Goal: Entertainment & Leisure: Consume media (video, audio)

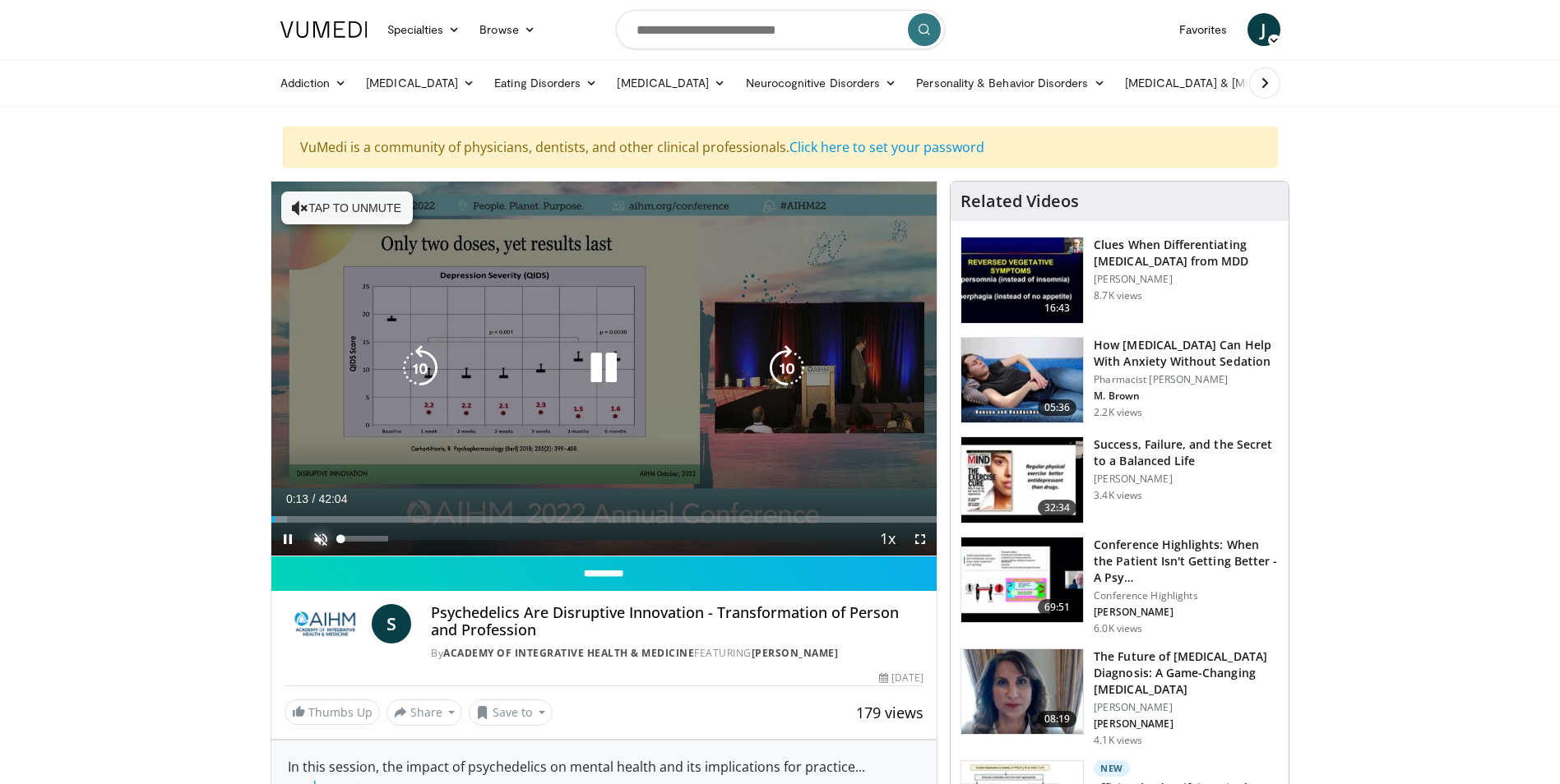
click at [323, 540] on span "Video Player" at bounding box center [321, 539] width 33 height 33
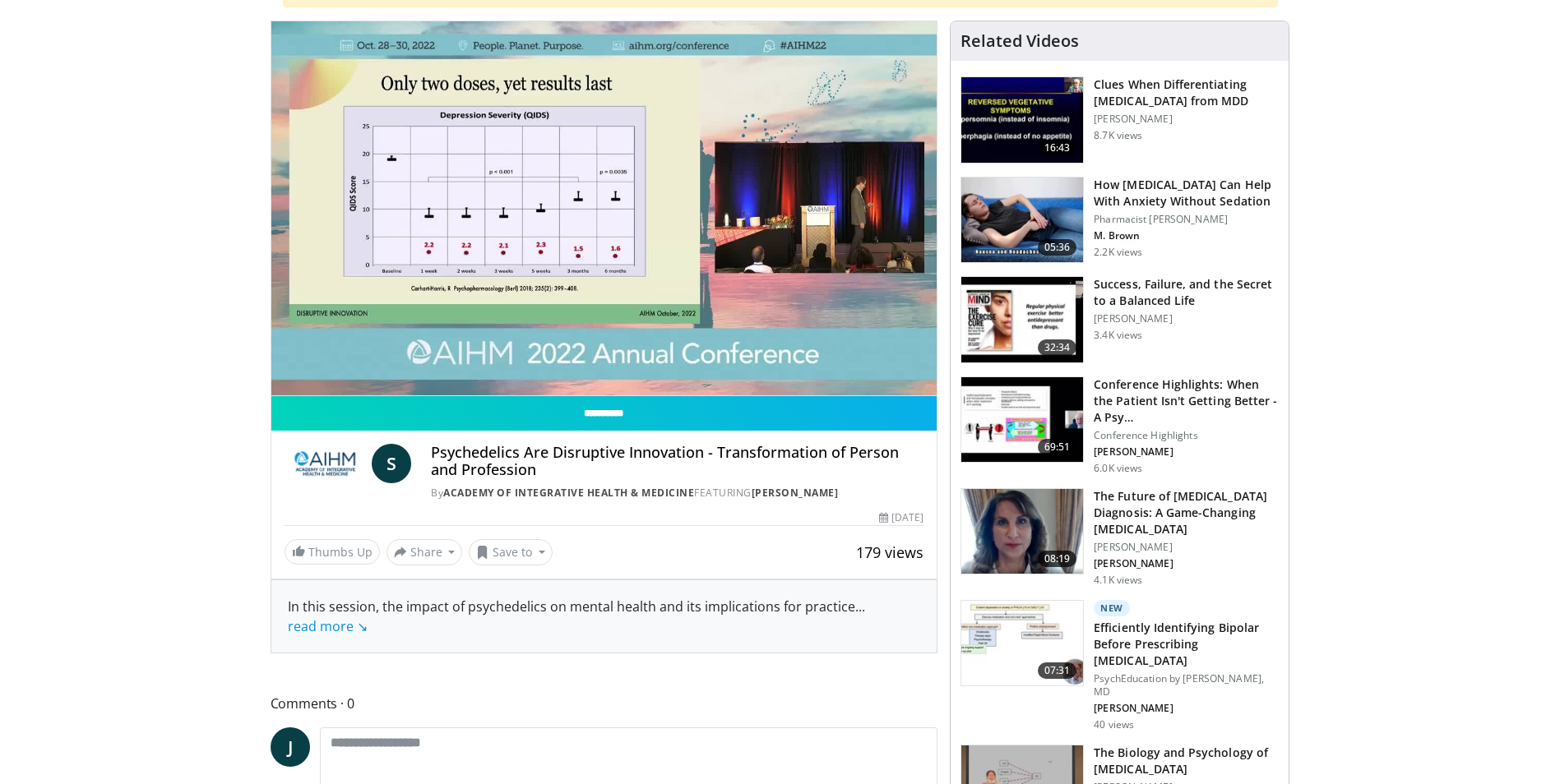
scroll to position [165, 0]
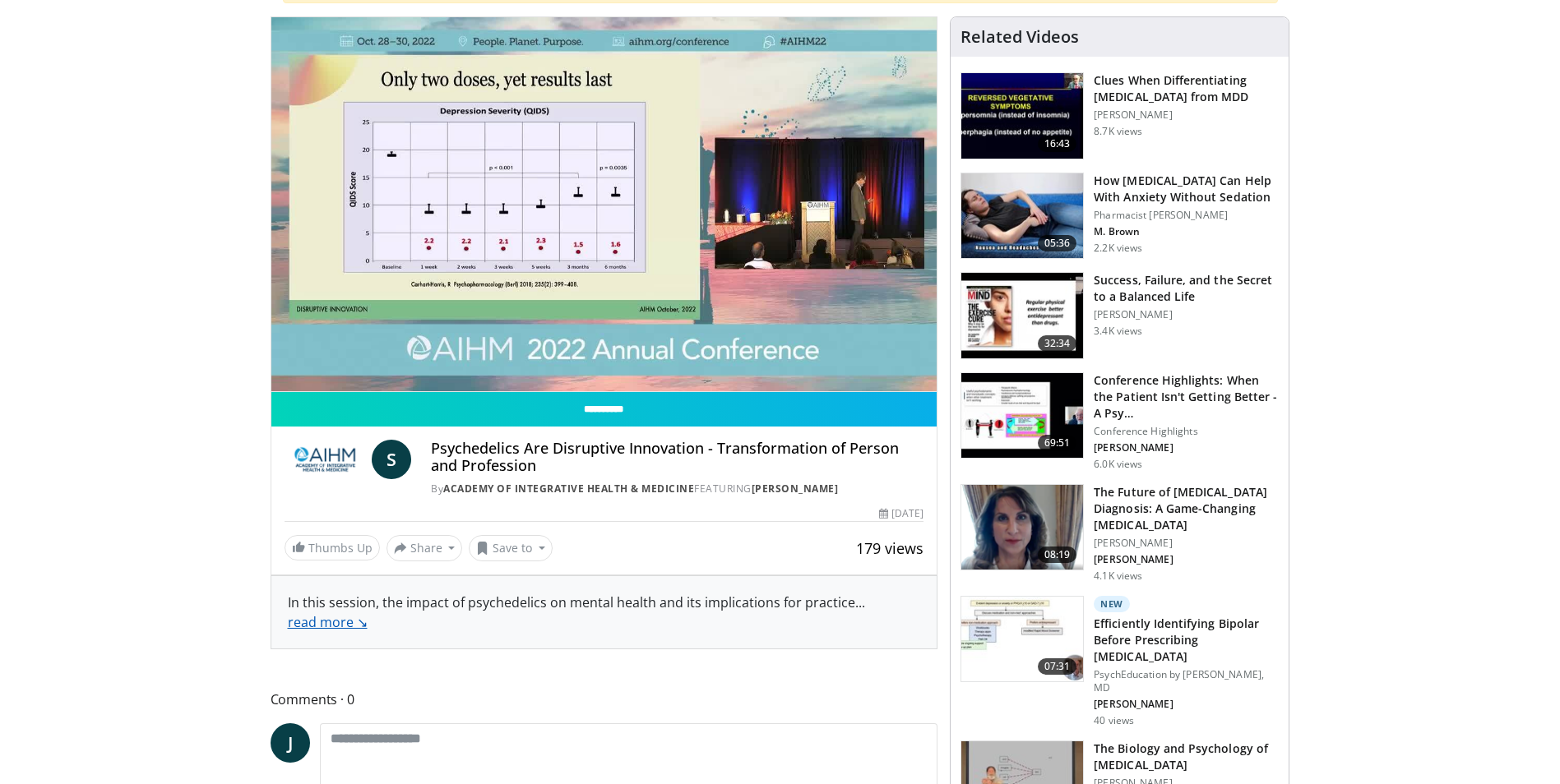
click at [346, 618] on link "read more ↘" at bounding box center [328, 622] width 80 height 18
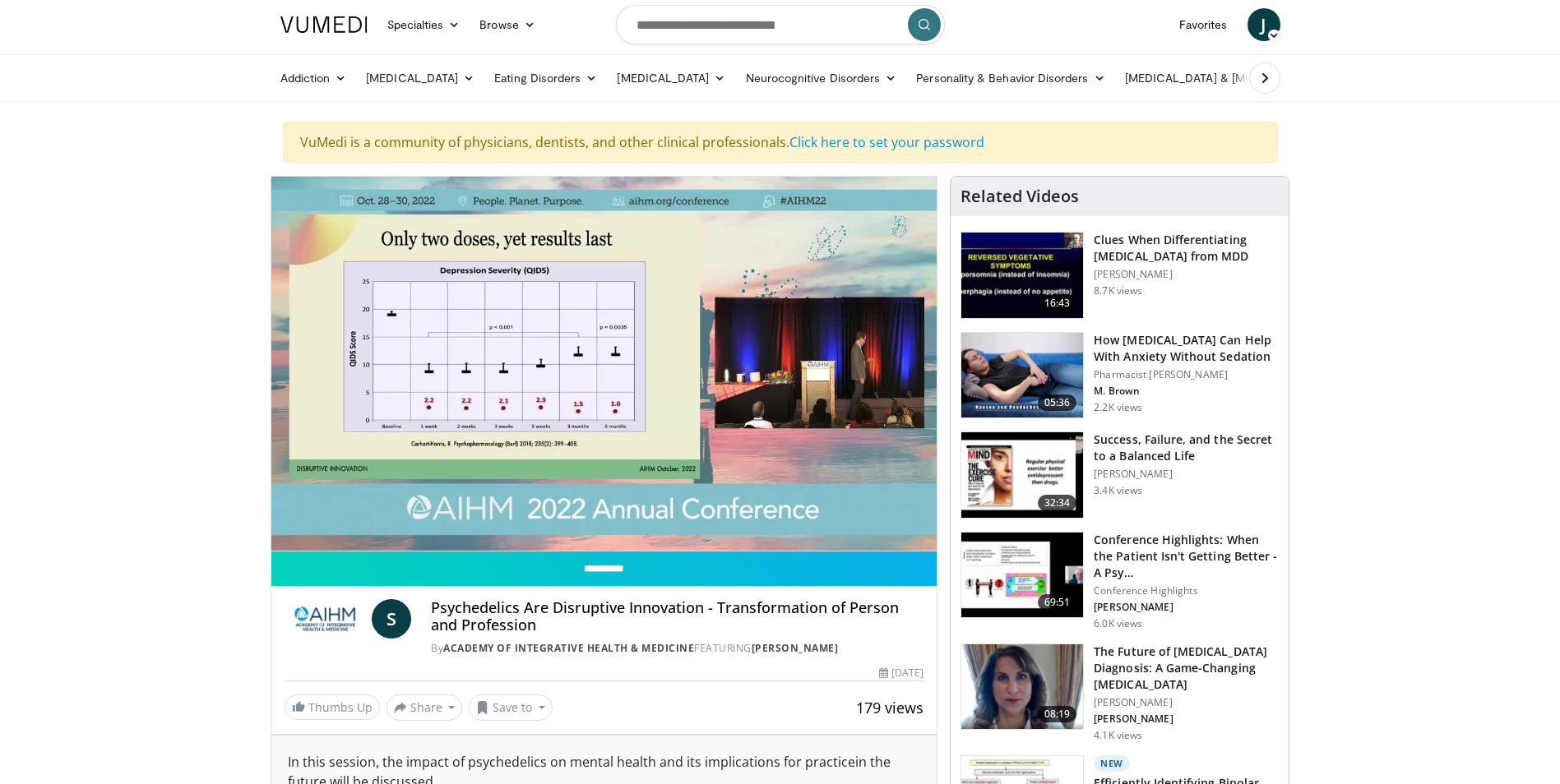
scroll to position [0, 0]
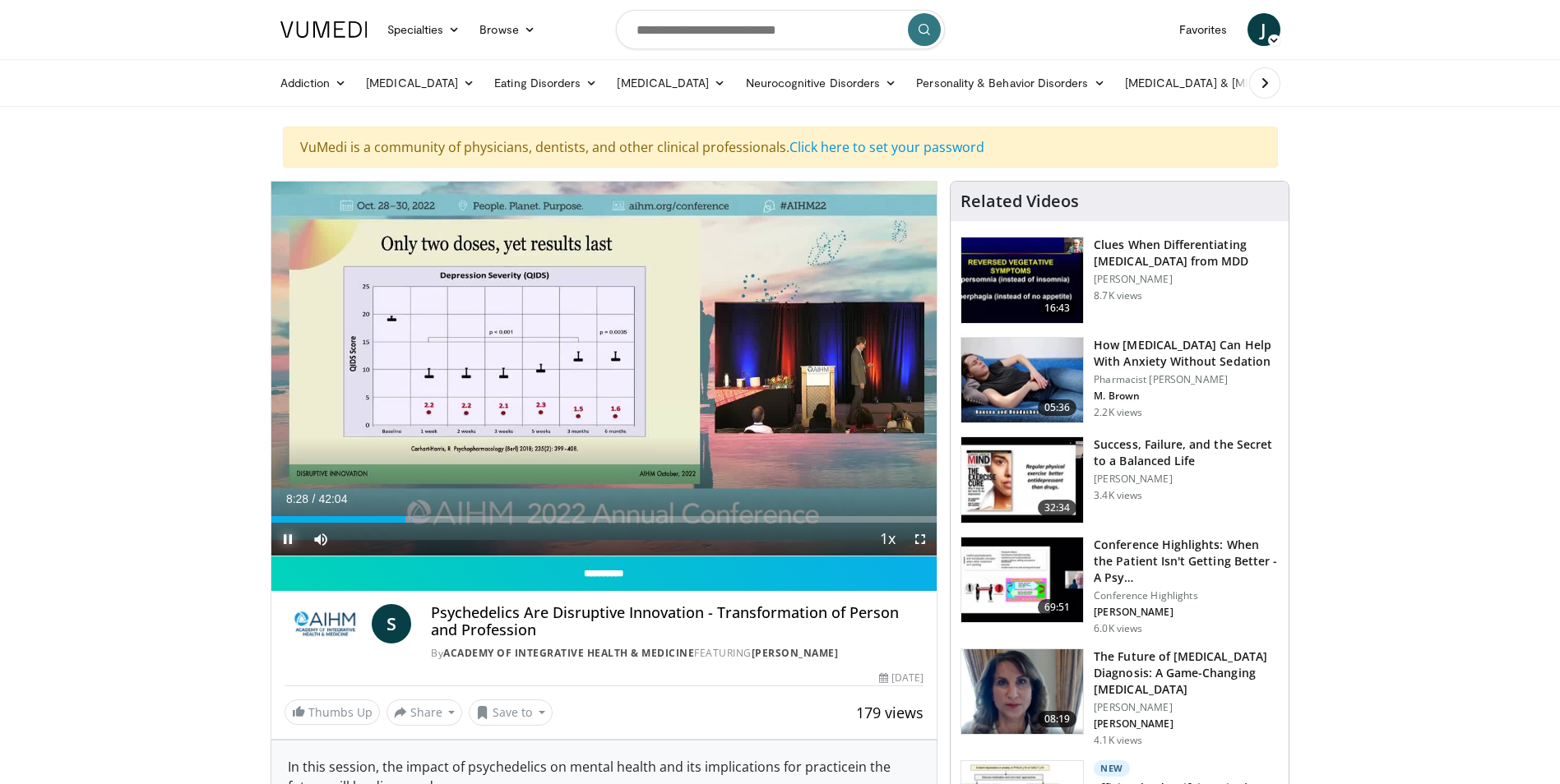
click at [286, 532] on span "Video Player" at bounding box center [288, 539] width 33 height 33
